Goal: Browse casually

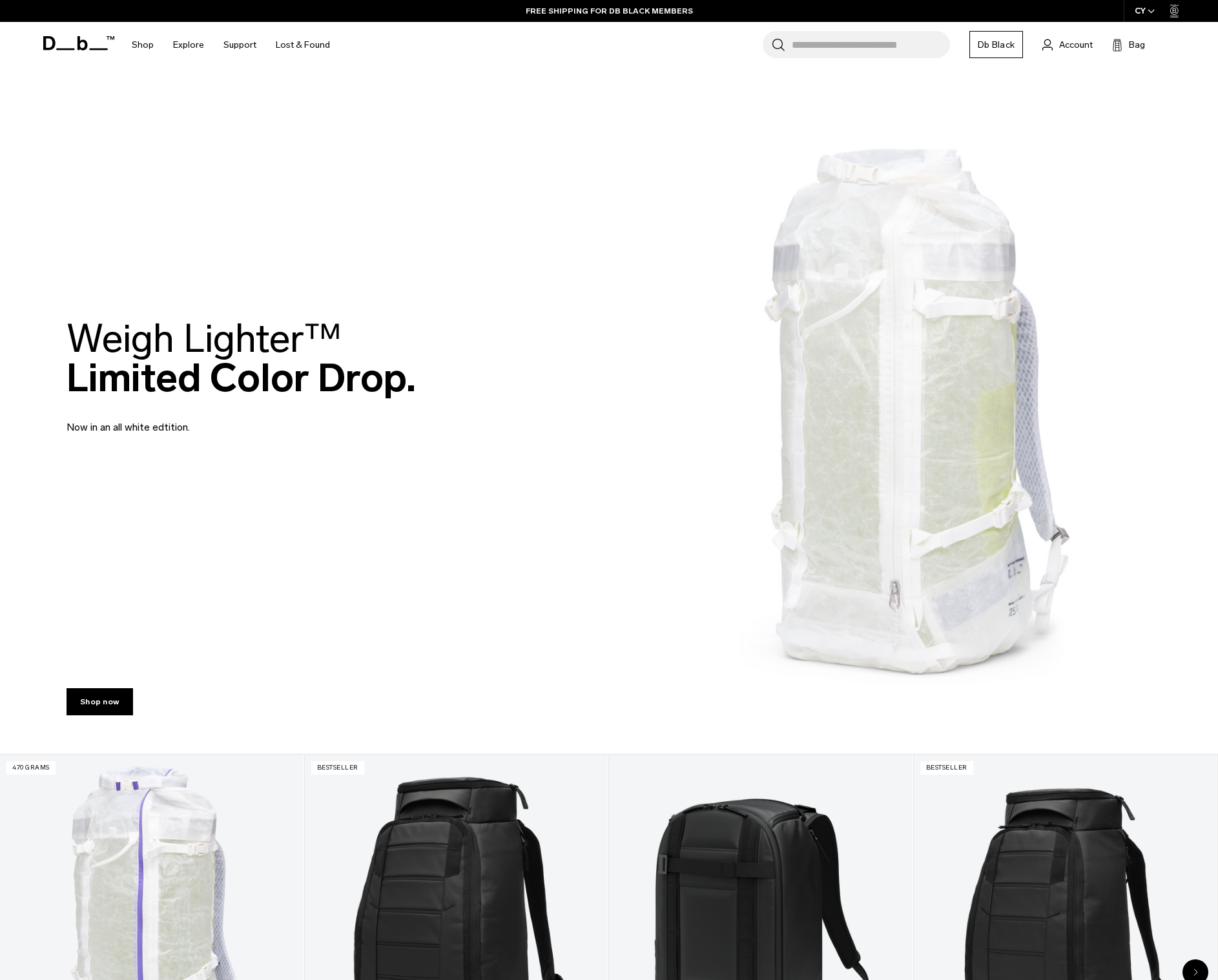
click at [63, 46] on icon at bounding box center [78, 43] width 71 height 14
click at [97, 705] on link "Shop now" at bounding box center [99, 702] width 66 height 27
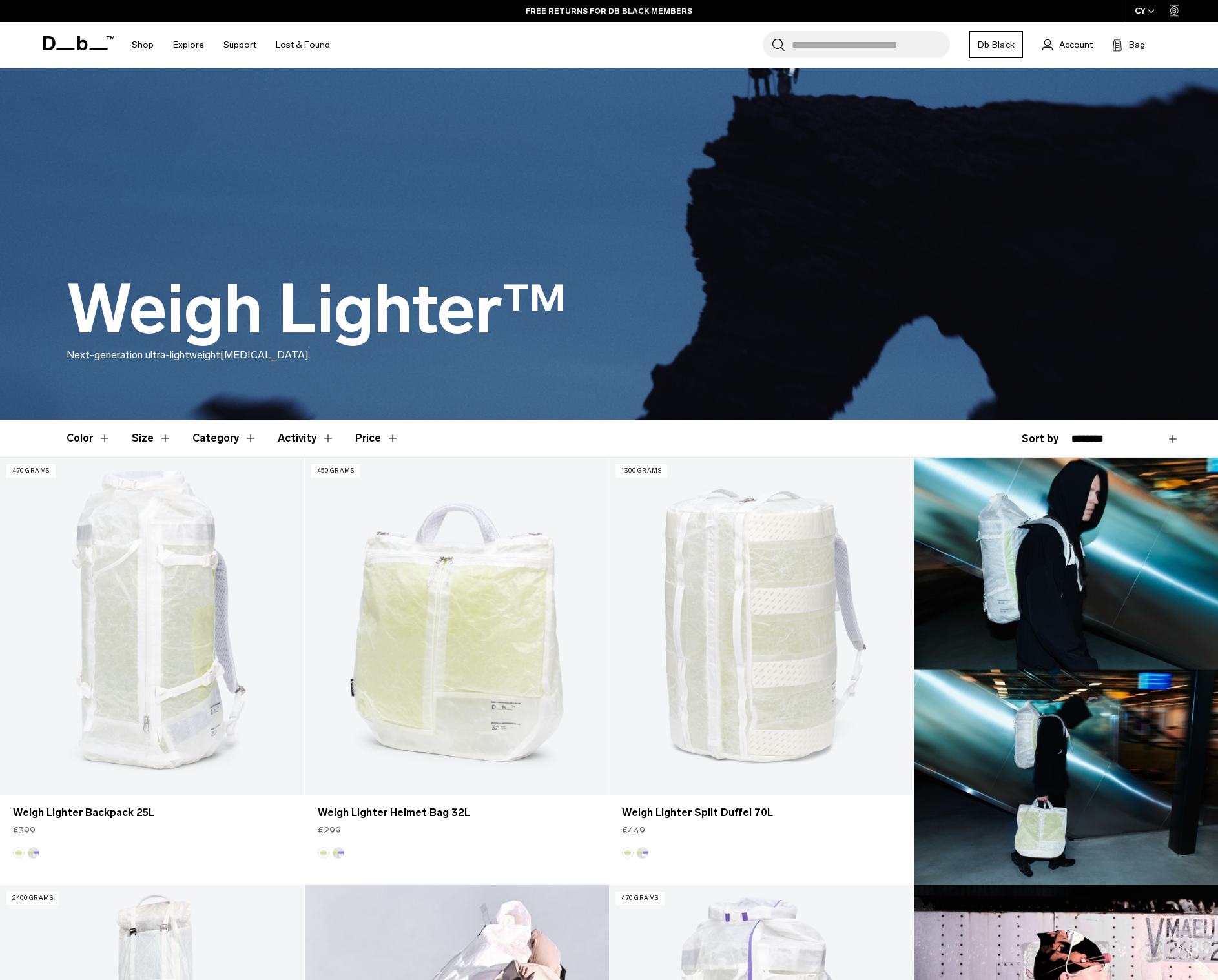
click at [90, 45] on icon at bounding box center [78, 43] width 71 height 14
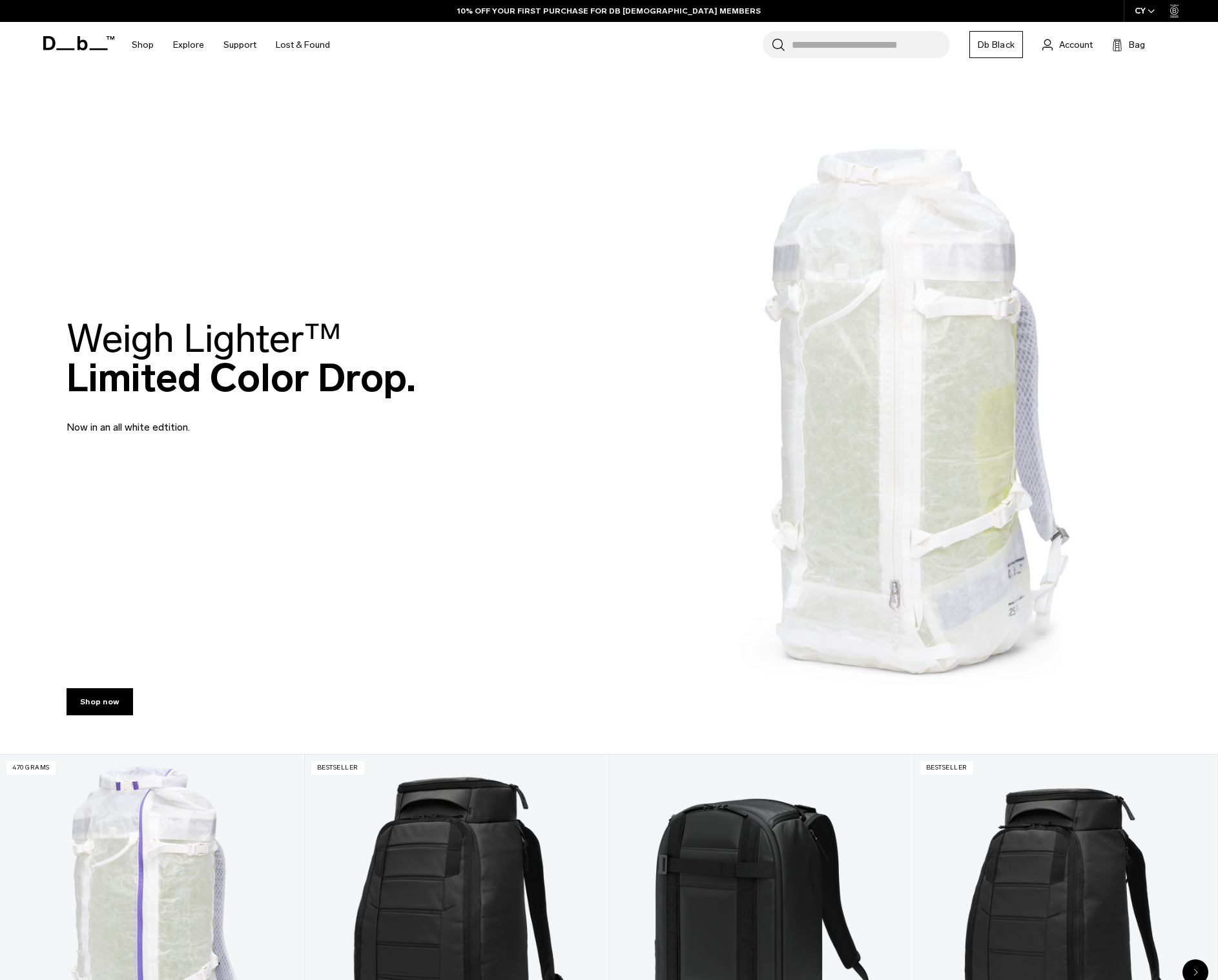
click at [998, 45] on link "Db Black" at bounding box center [996, 45] width 53 height 27
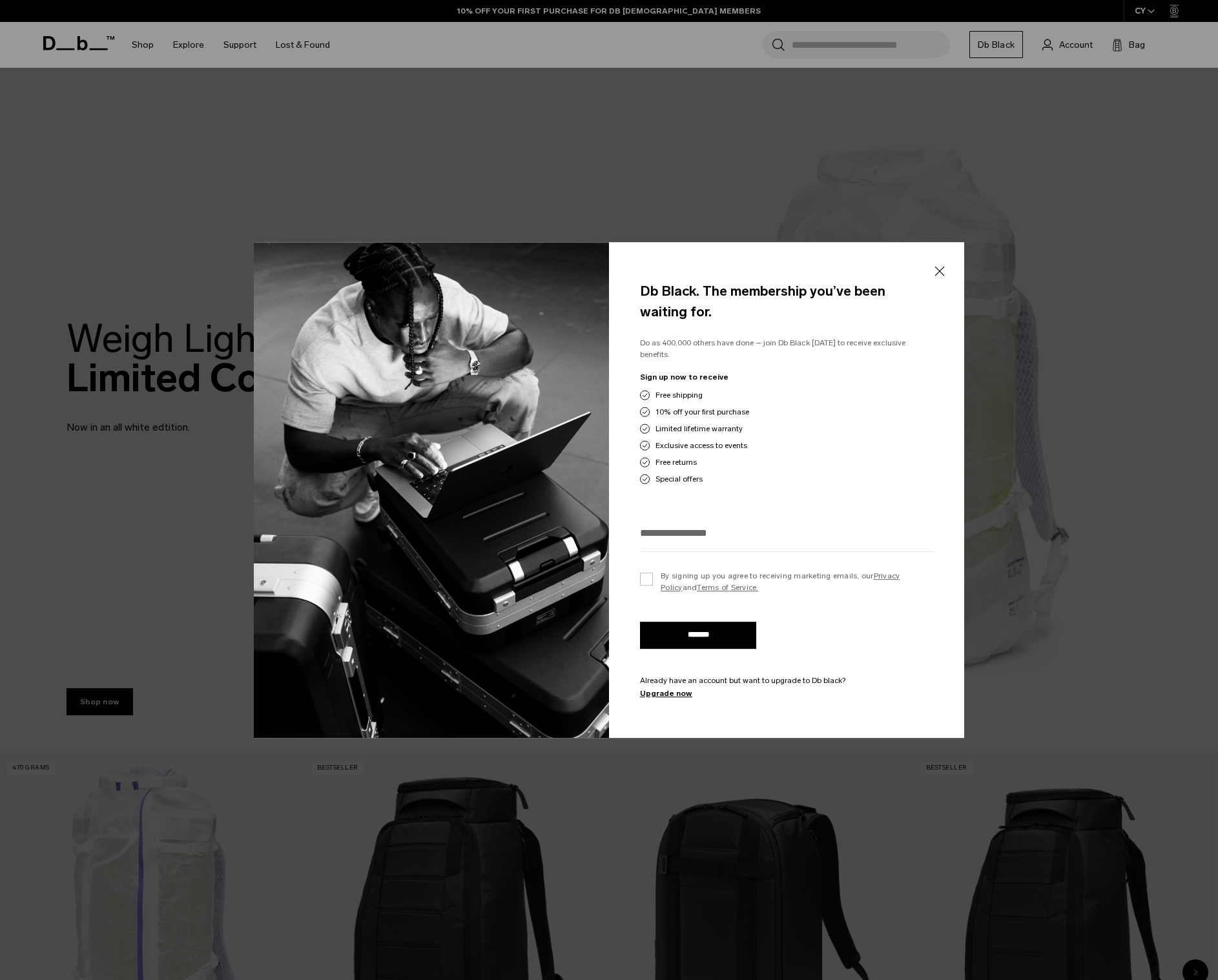
click at [937, 272] on button "Close" at bounding box center [939, 271] width 16 height 27
